Goal: Task Accomplishment & Management: Manage account settings

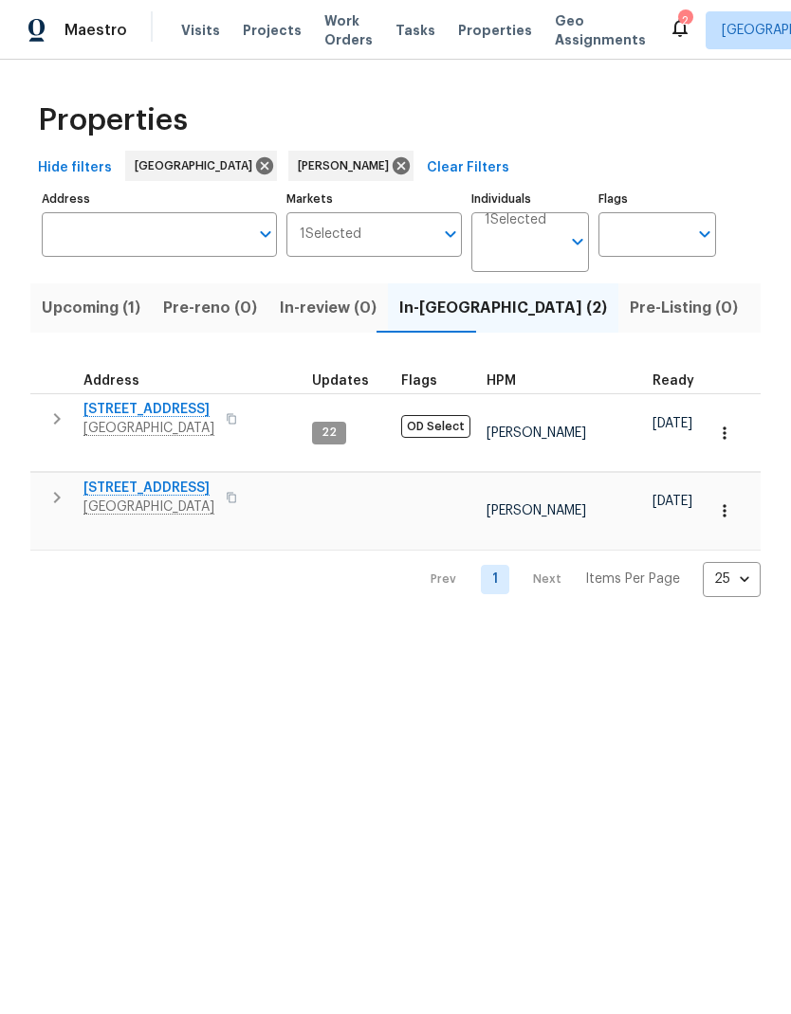
click at [185, 416] on span "1571 Mission Springs Dr" at bounding box center [148, 409] width 131 height 19
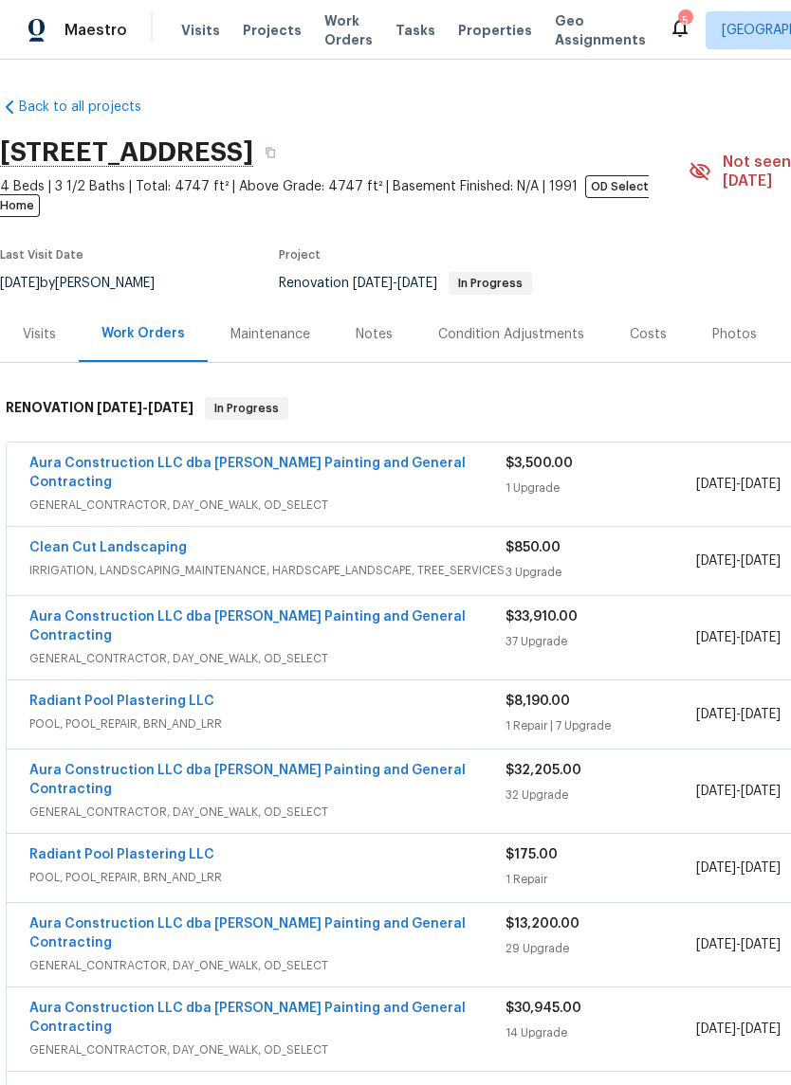
click at [191, 37] on span "Visits" at bounding box center [200, 30] width 39 height 19
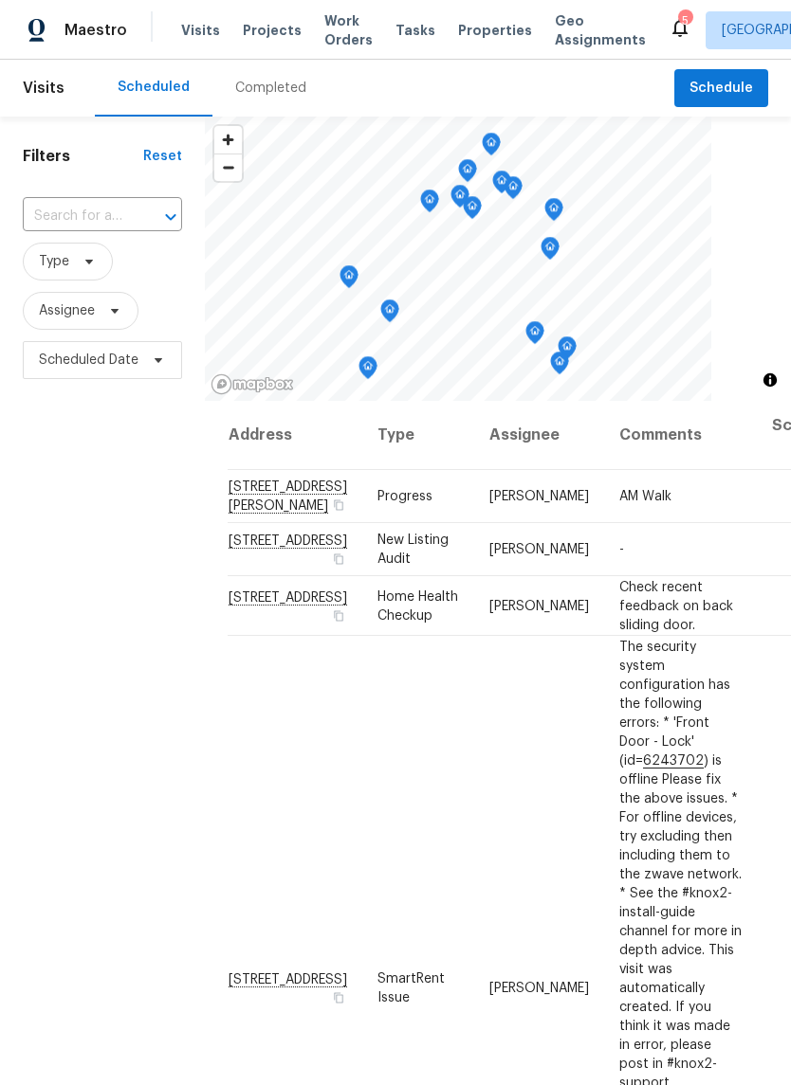
click at [111, 220] on input "text" at bounding box center [76, 216] width 106 height 29
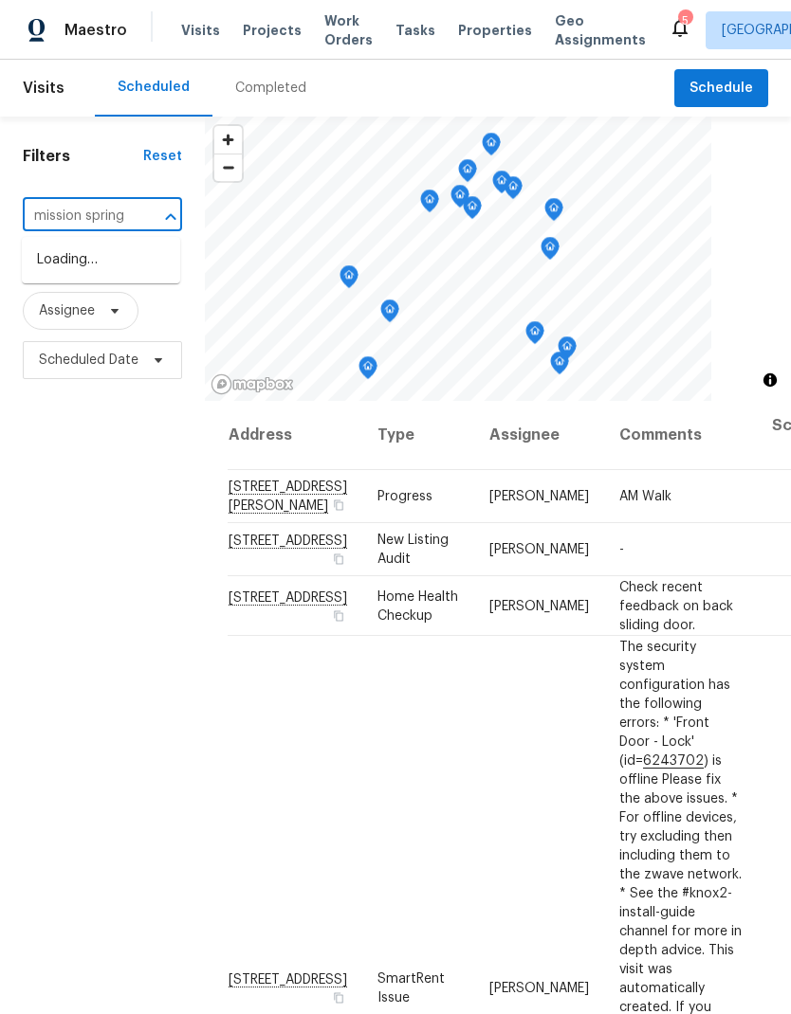
type input "[GEOGRAPHIC_DATA]"
click at [62, 308] on li "[STREET_ADDRESS]" at bounding box center [101, 292] width 158 height 32
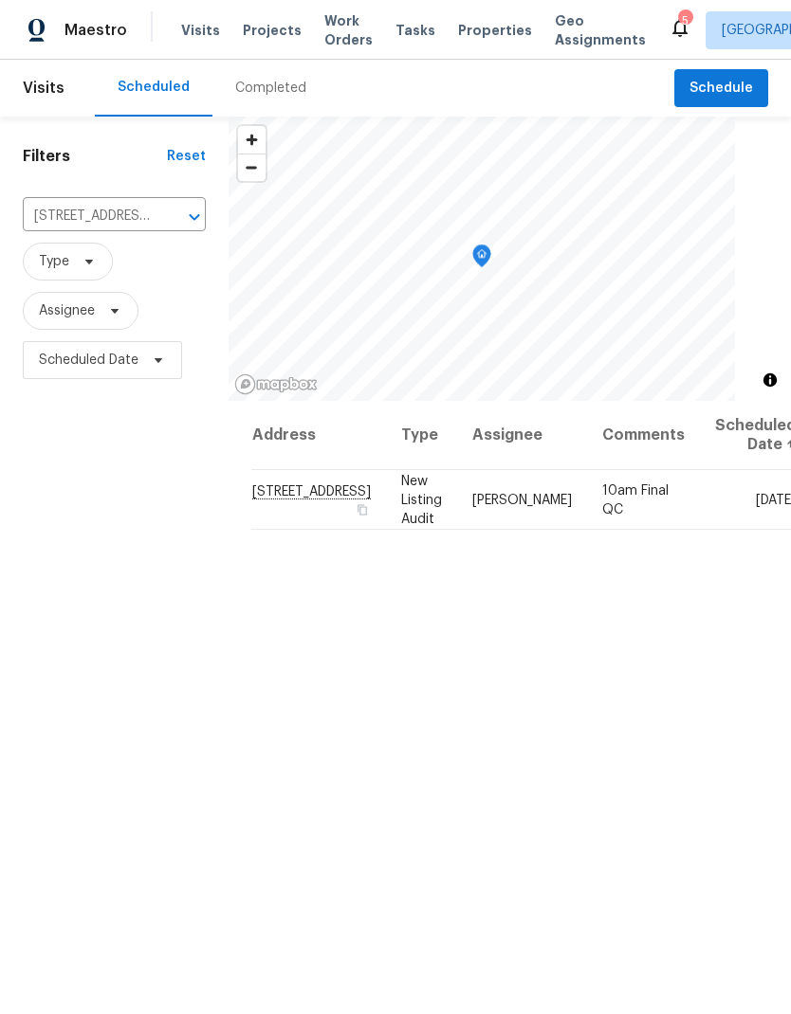
click at [160, 216] on icon "Clear" at bounding box center [169, 217] width 19 height 19
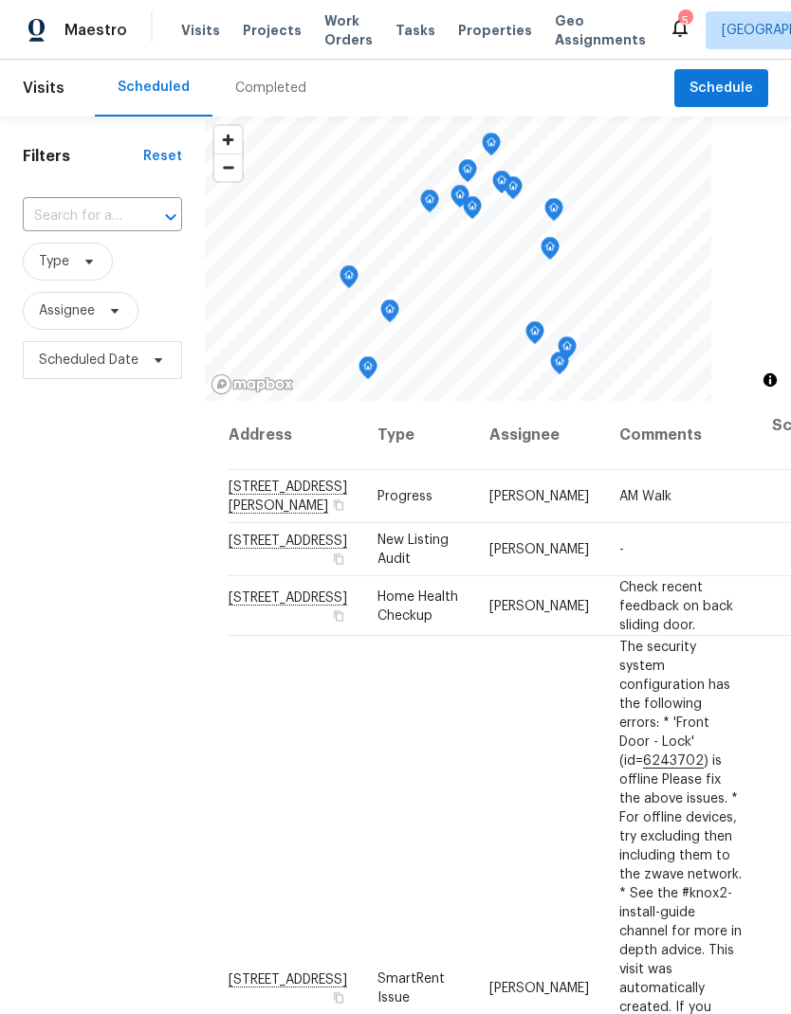
click at [111, 209] on input "text" at bounding box center [76, 216] width 106 height 29
type input "[PERSON_NAME]"
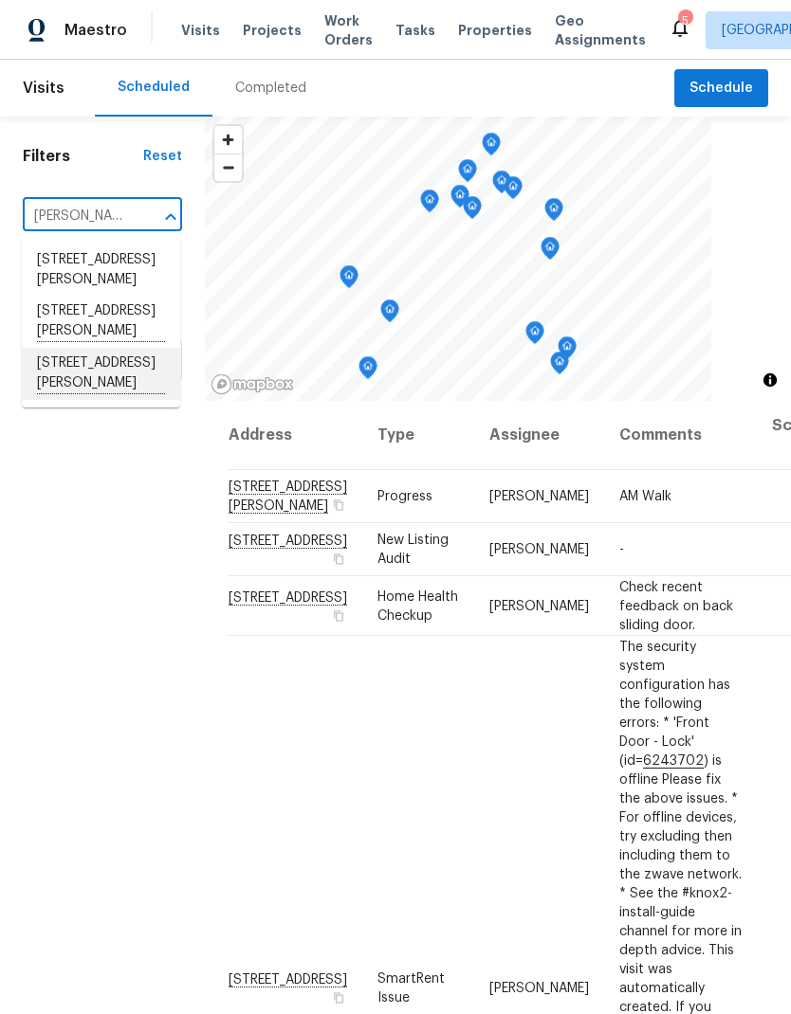
click at [77, 400] on li "[STREET_ADDRESS][PERSON_NAME]" at bounding box center [101, 374] width 158 height 52
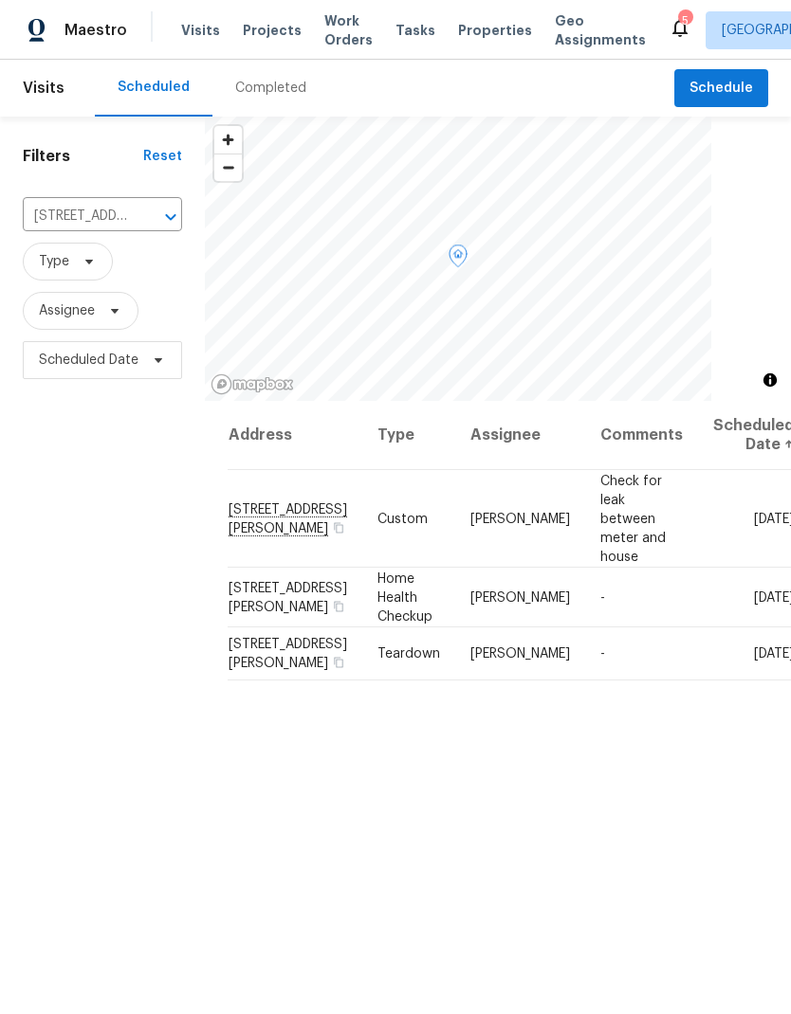
click at [0, 0] on icon at bounding box center [0, 0] width 0 height 0
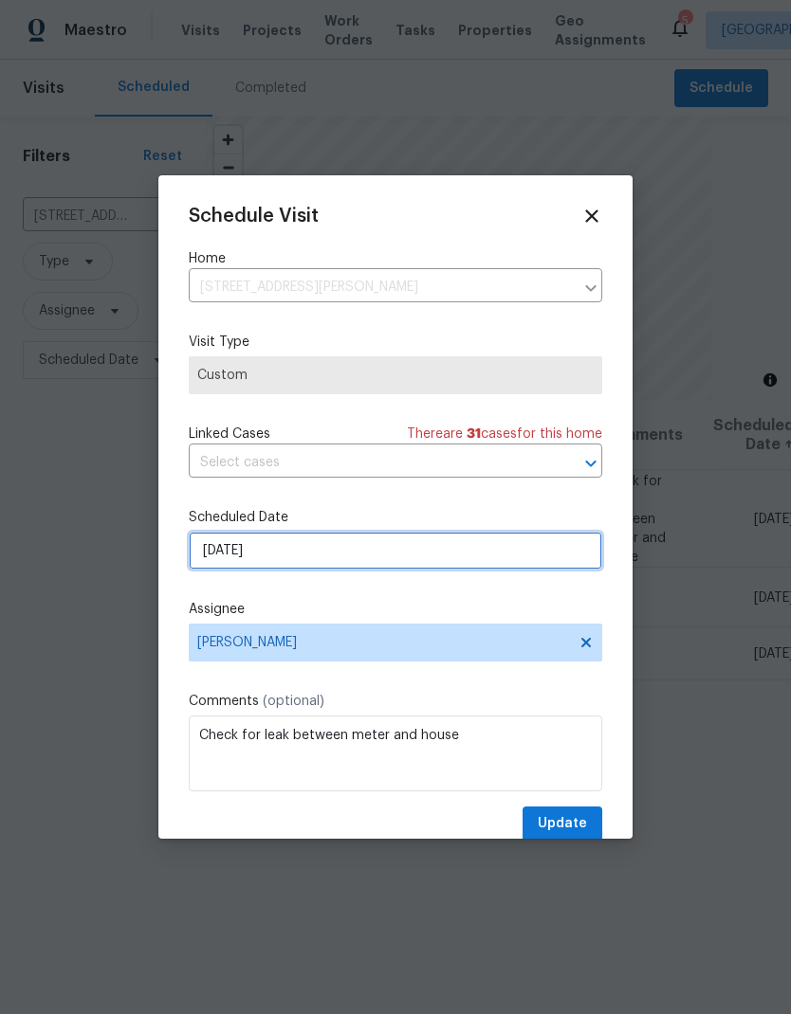
click at [469, 567] on input "[DATE]" at bounding box center [395, 551] width 413 height 38
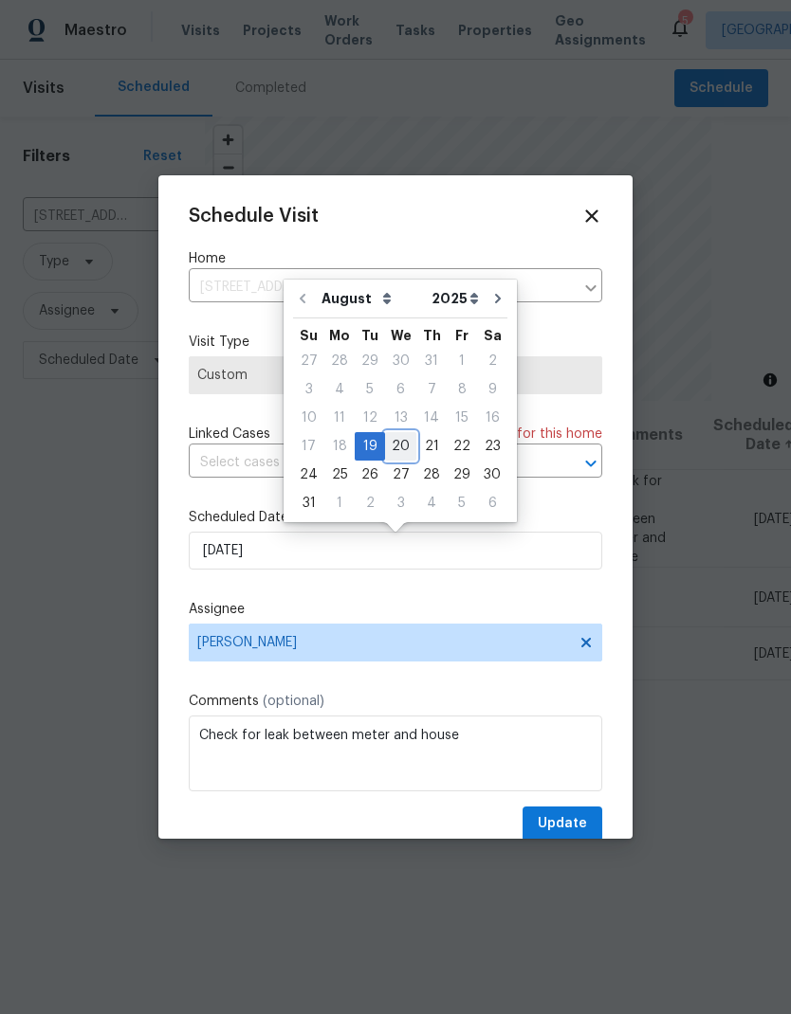
click at [400, 442] on div "20" at bounding box center [400, 446] width 31 height 27
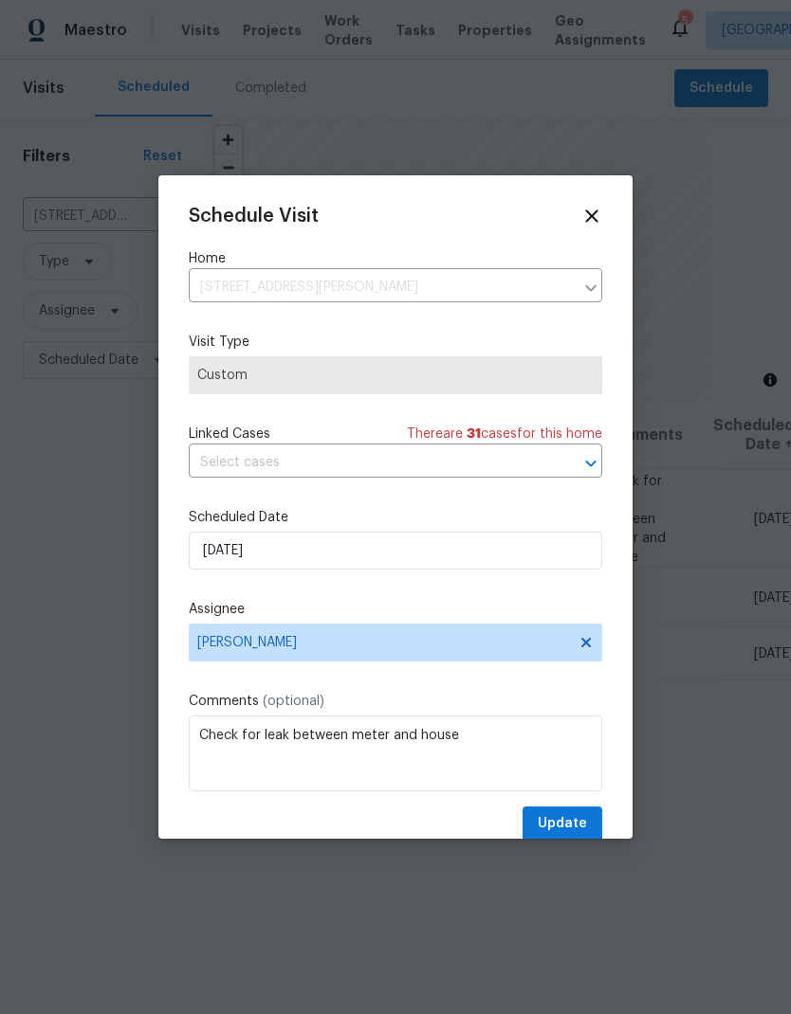
type input "[DATE]"
click at [584, 823] on span "Update" at bounding box center [561, 824] width 49 height 24
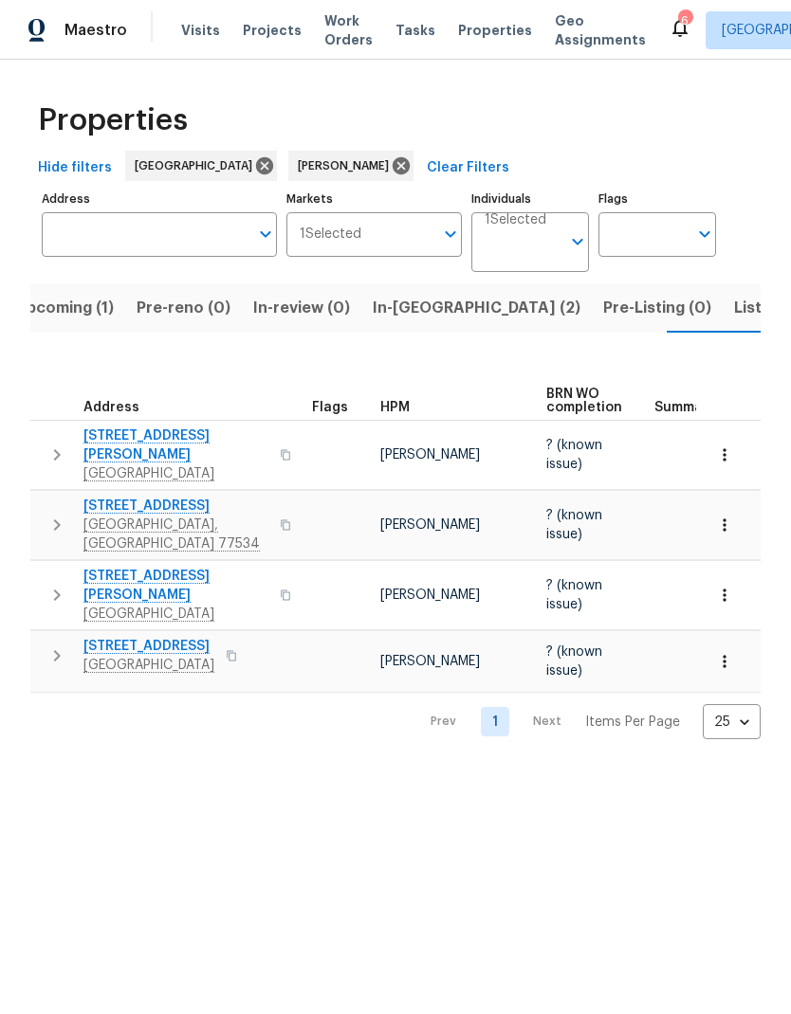
click at [672, 33] on icon at bounding box center [679, 28] width 15 height 19
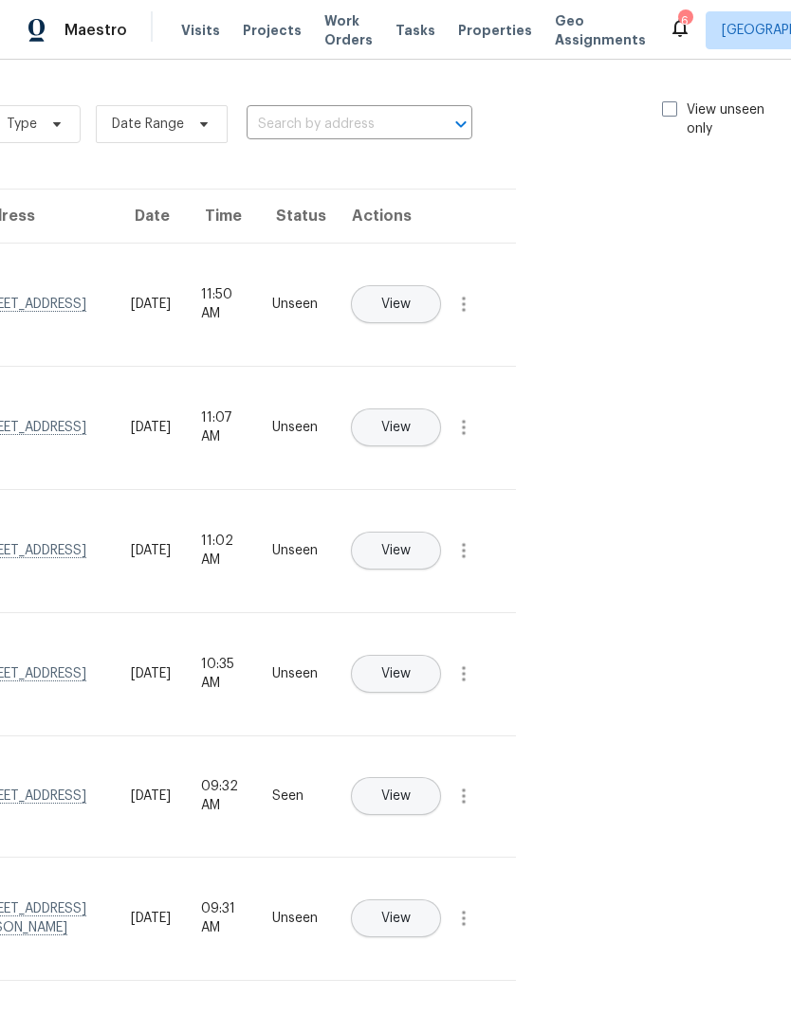
scroll to position [0, 213]
click at [671, 105] on span at bounding box center [670, 108] width 15 height 15
click at [671, 105] on input "View unseen only" at bounding box center [669, 106] width 12 height 12
checkbox input "true"
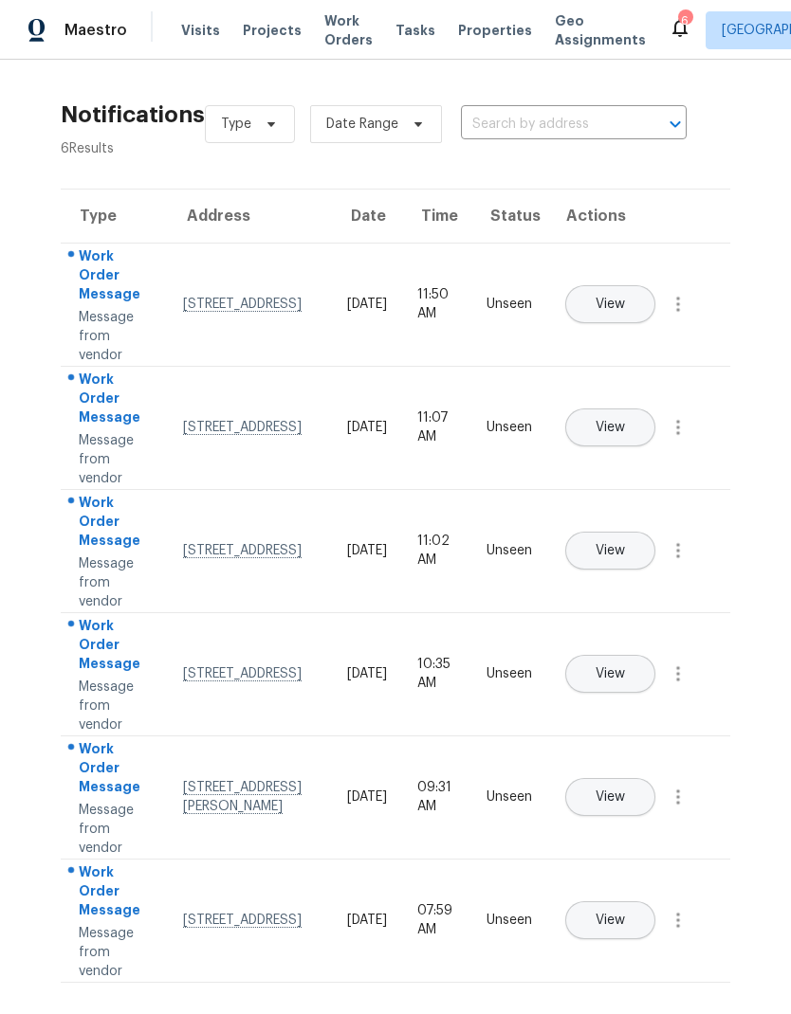
scroll to position [0, 0]
click at [625, 791] on span "View" at bounding box center [609, 798] width 29 height 14
